Goal: Find specific page/section: Find specific page/section

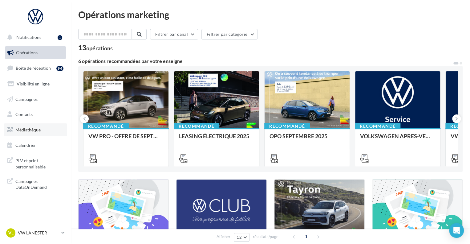
click at [26, 132] on link "Médiathèque" at bounding box center [35, 129] width 63 height 13
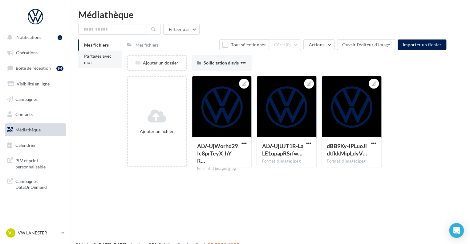
click at [94, 55] on span "Partagés avec moi" at bounding box center [98, 58] width 28 height 11
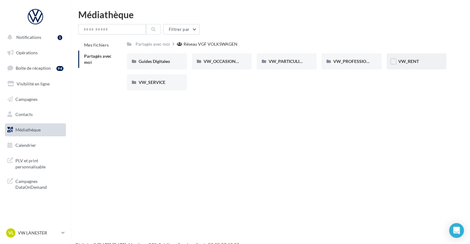
click at [404, 58] on div "VW_RENT" at bounding box center [417, 61] width 60 height 16
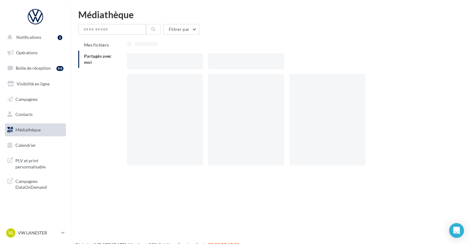
click at [404, 58] on div at bounding box center [289, 61] width 324 height 16
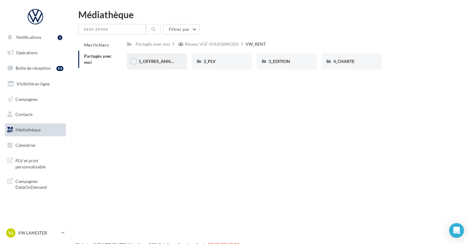
click at [158, 64] on span "1_OFFRES_ANNUELLES_MaJ_JUIN25" at bounding box center [175, 61] width 73 height 5
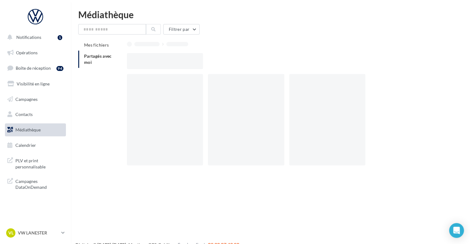
click at [158, 64] on div at bounding box center [165, 61] width 76 height 16
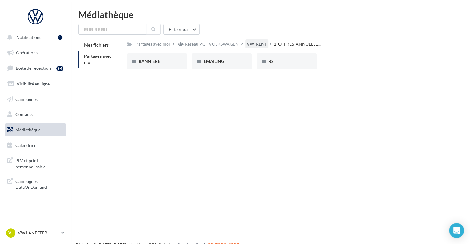
click at [256, 43] on div "VW_RENT" at bounding box center [257, 44] width 20 height 6
click at [198, 61] on label at bounding box center [199, 61] width 6 height 6
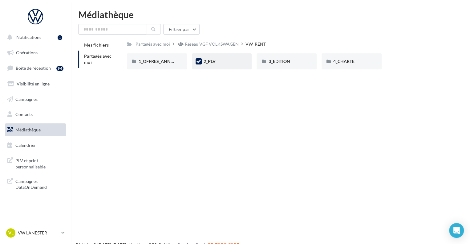
click at [238, 63] on div "2_PLV" at bounding box center [222, 61] width 37 height 6
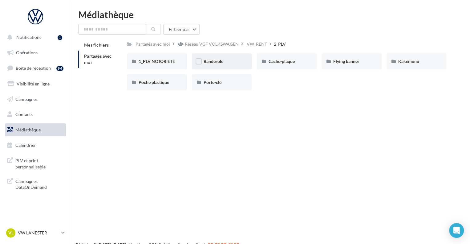
click at [216, 67] on div "Banderole" at bounding box center [222, 61] width 60 height 16
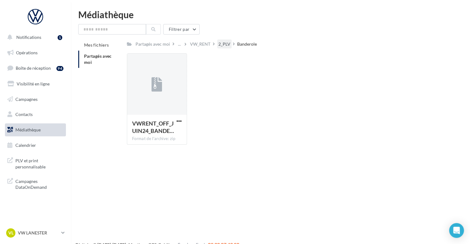
click at [228, 48] on div "2_PLV" at bounding box center [224, 43] width 14 height 9
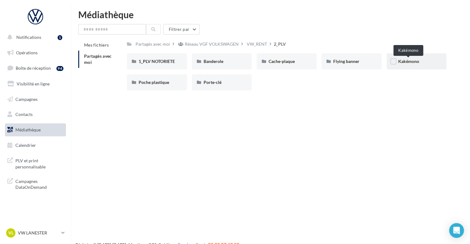
click at [417, 62] on span "Kakémono" at bounding box center [408, 61] width 21 height 5
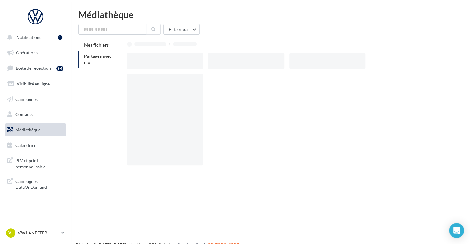
click at [417, 62] on div at bounding box center [289, 61] width 324 height 16
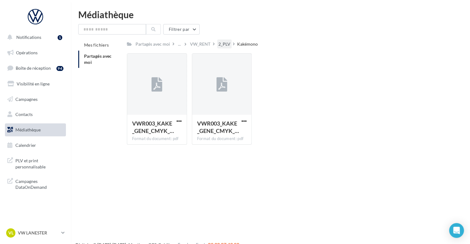
click at [223, 45] on div "2_PLV" at bounding box center [224, 44] width 12 height 6
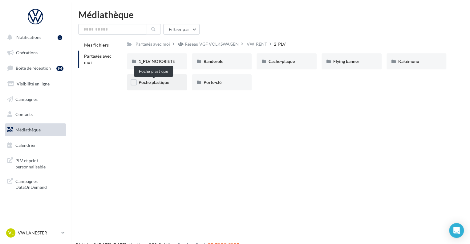
click at [164, 83] on span "Poche plastique" at bounding box center [154, 81] width 31 height 5
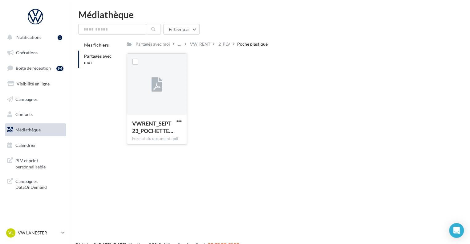
click at [157, 95] on div at bounding box center [156, 85] width 59 height 62
click at [226, 43] on div "2_PLV" at bounding box center [224, 44] width 12 height 6
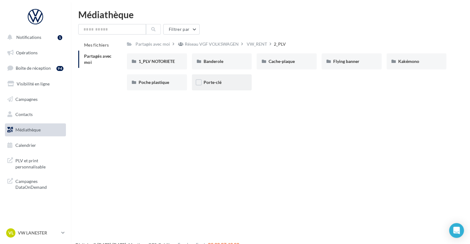
click at [227, 79] on div "Porte-clé" at bounding box center [222, 82] width 37 height 6
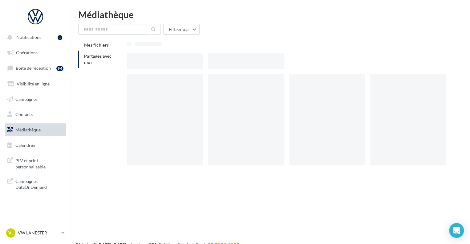
click at [227, 79] on div at bounding box center [246, 119] width 76 height 91
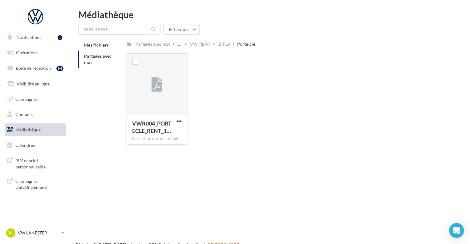
click at [159, 101] on div at bounding box center [156, 85] width 59 height 62
click at [22, 159] on span "PLV et print personnalisable" at bounding box center [39, 162] width 48 height 13
